Goal: Navigation & Orientation: Find specific page/section

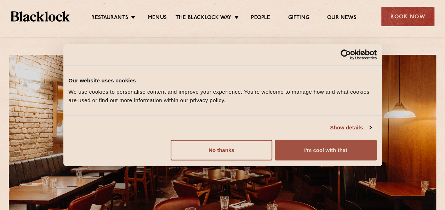
click at [314, 154] on button "I'm cool with that" at bounding box center [326, 150] width 102 height 21
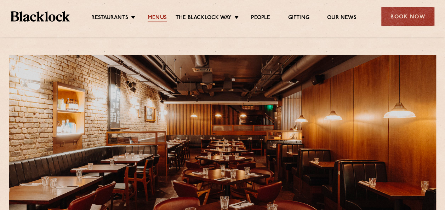
click at [158, 15] on link "Menus" at bounding box center [157, 19] width 19 height 8
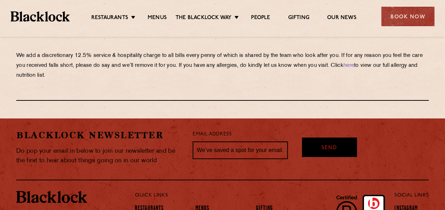
scroll to position [1210, 0]
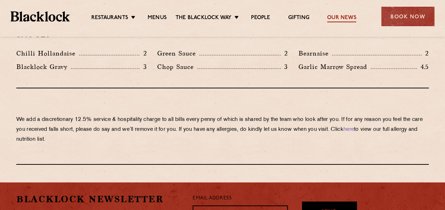
click at [350, 16] on link "Our News" at bounding box center [341, 19] width 29 height 8
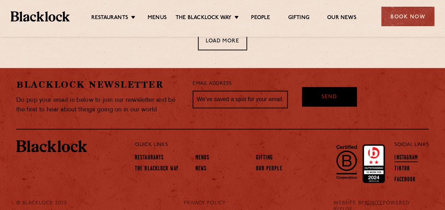
scroll to position [551, 0]
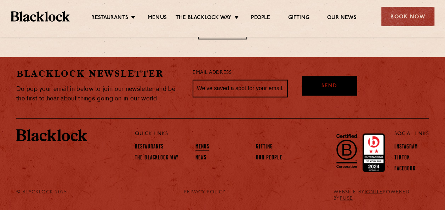
click at [203, 146] on link "Menus" at bounding box center [202, 147] width 14 height 8
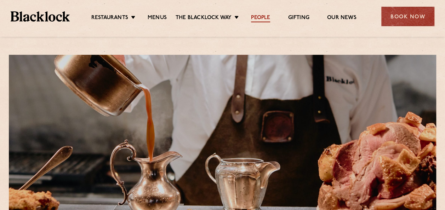
click at [258, 16] on link "People" at bounding box center [260, 19] width 19 height 8
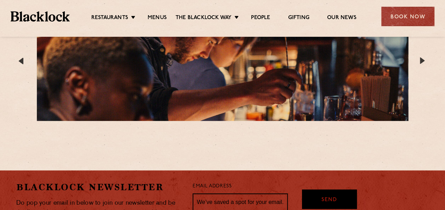
scroll to position [1423, 0]
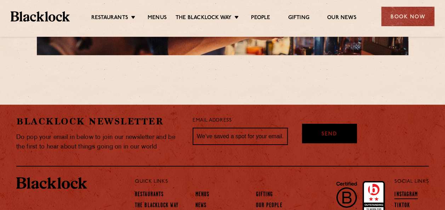
click at [399, 192] on link "Instagram" at bounding box center [406, 196] width 23 height 8
click at [155, 203] on link "The Blacklock Way" at bounding box center [157, 207] width 44 height 8
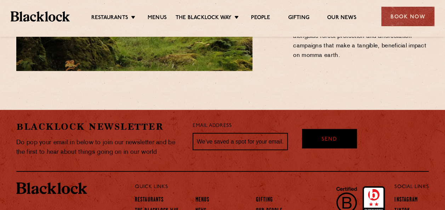
scroll to position [1042, 0]
